Goal: Task Accomplishment & Management: Use online tool/utility

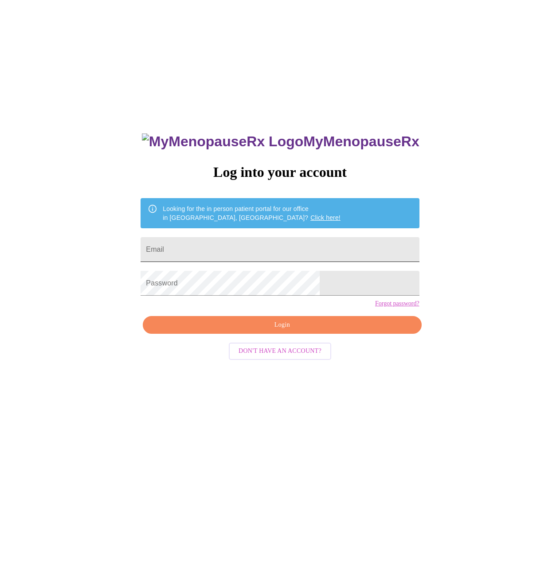
click at [233, 251] on input "Email" at bounding box center [279, 249] width 278 height 25
type input "[EMAIL_ADDRESS][DOMAIN_NAME]"
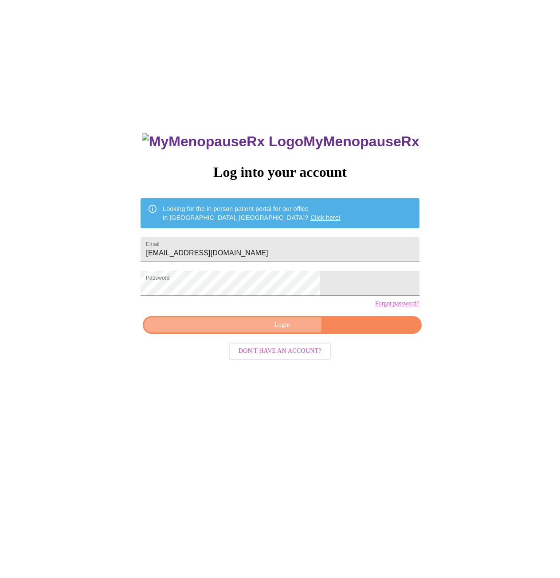
click at [281, 331] on span "Login" at bounding box center [282, 325] width 258 height 11
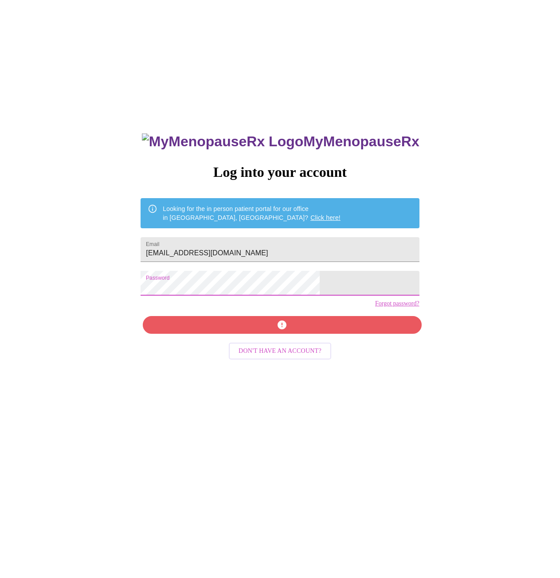
click at [139, 282] on div "MyMenopauseRx Log into your account Looking for the in person patient portal fo…" at bounding box center [280, 351] width 553 height 694
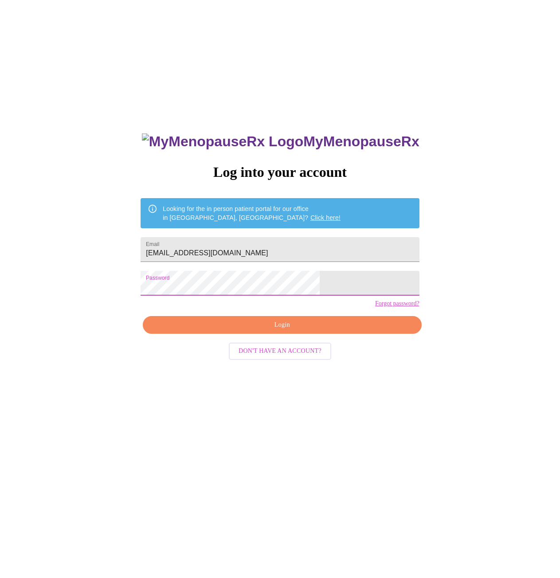
click at [259, 331] on span "Login" at bounding box center [282, 325] width 258 height 11
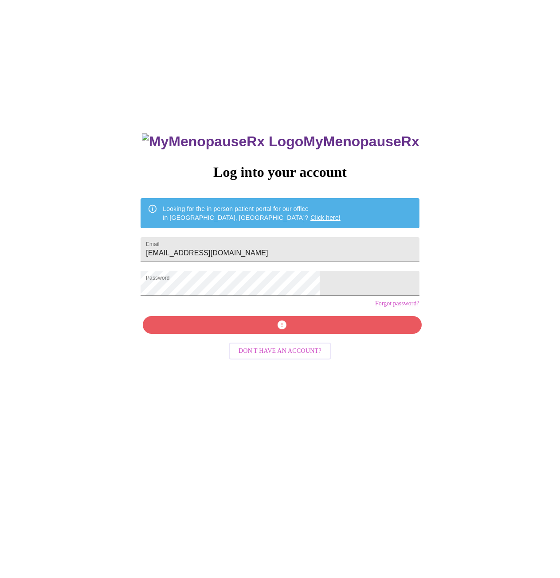
click at [135, 314] on div "MyMenopauseRx Log into your account Looking for the in person patient portal fo…" at bounding box center [280, 351] width 553 height 694
click at [419, 391] on div "MyMenopauseRx Log into your account Looking for the in person patient portal fo…" at bounding box center [280, 351] width 553 height 694
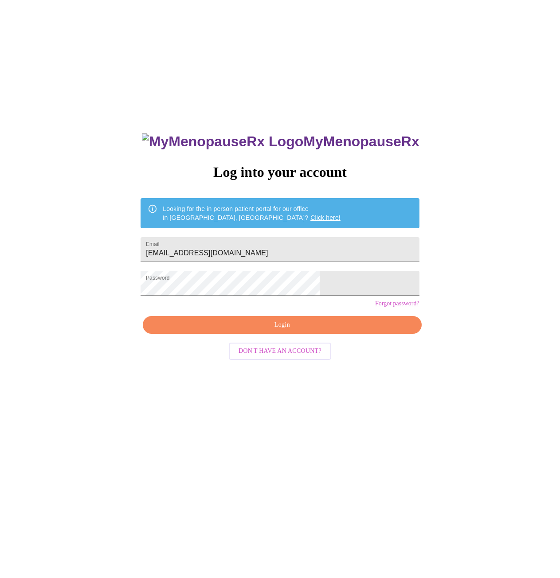
click at [310, 331] on span "Login" at bounding box center [282, 325] width 258 height 11
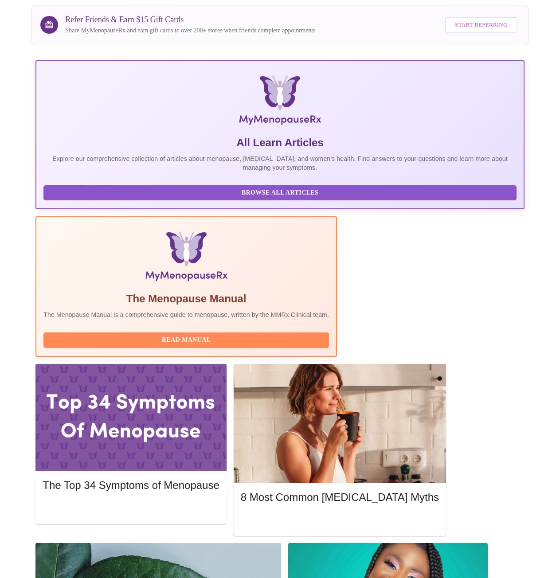
scroll to position [83, 0]
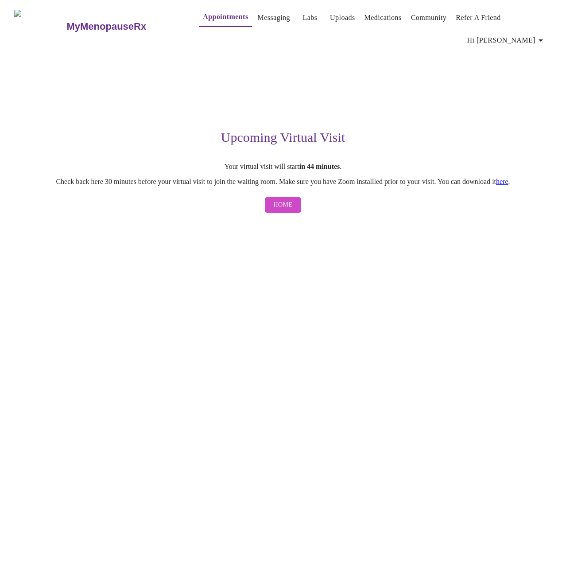
click at [509, 183] on link "here" at bounding box center [502, 182] width 12 height 8
click at [283, 213] on button "Home" at bounding box center [283, 205] width 37 height 16
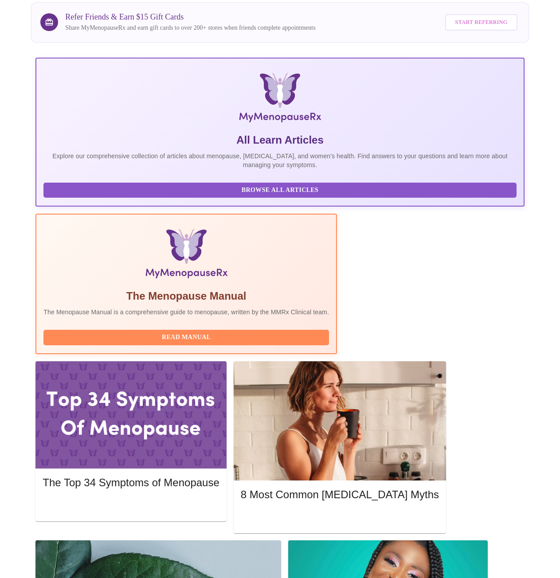
scroll to position [83, 0]
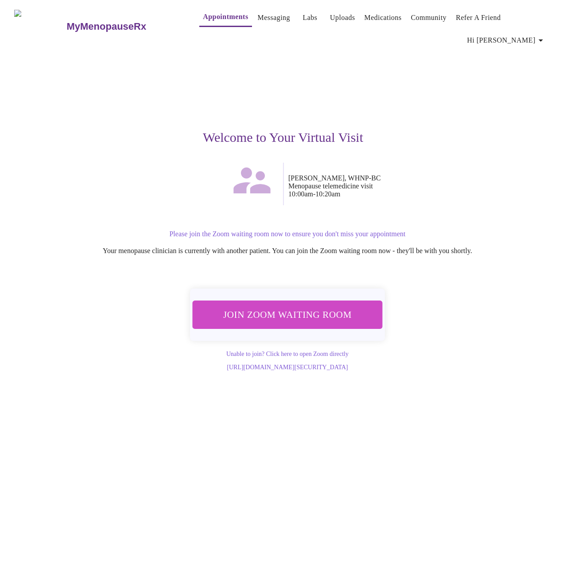
click at [312, 321] on button "Join Zoom Waiting Room" at bounding box center [287, 314] width 195 height 29
